Goal: Task Accomplishment & Management: Manage account settings

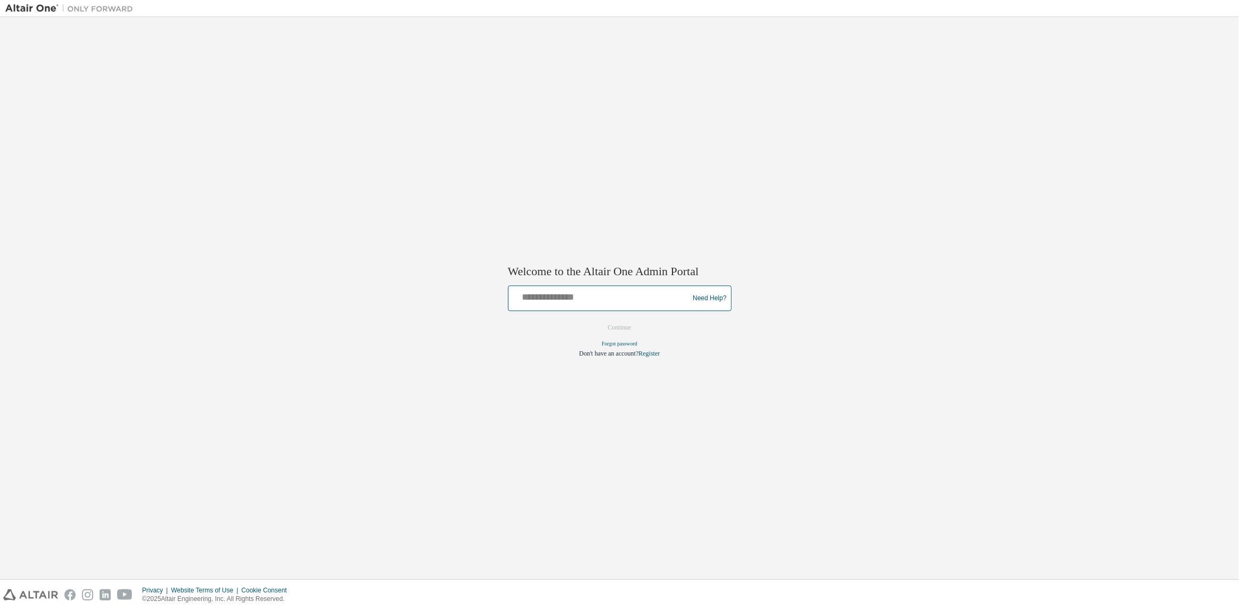
click at [570, 301] on input "text" at bounding box center [600, 296] width 175 height 15
type input "**********"
click at [597, 320] on button "Continue" at bounding box center [619, 328] width 45 height 16
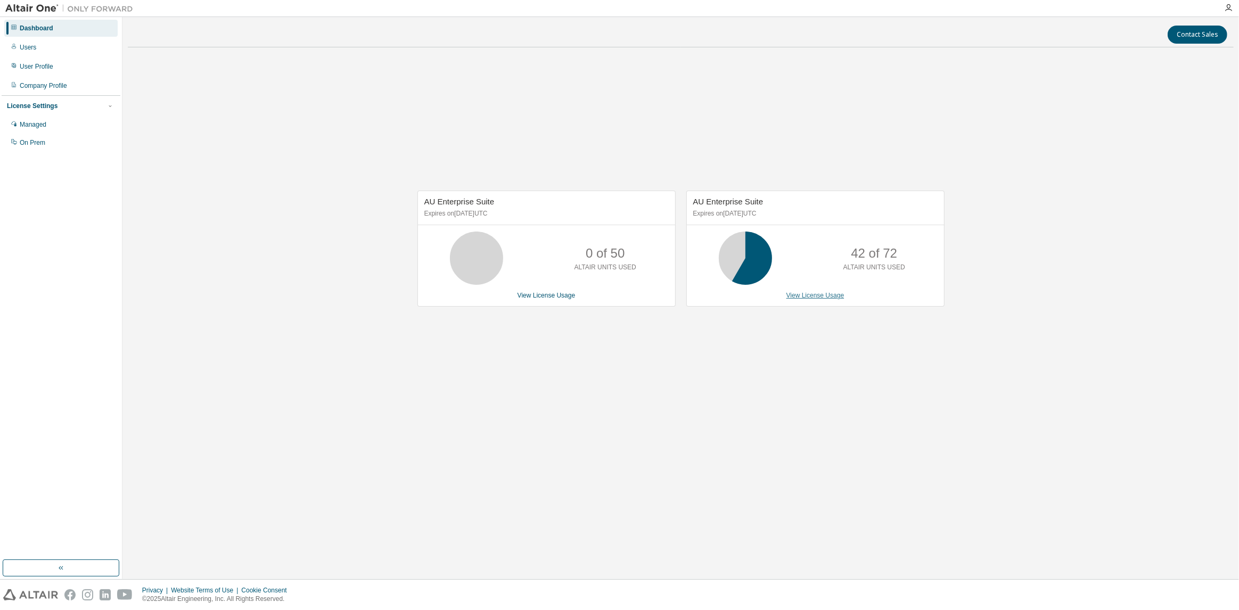
click at [793, 292] on link "View License Usage" at bounding box center [815, 295] width 58 height 7
